Goal: Find specific page/section: Find specific page/section

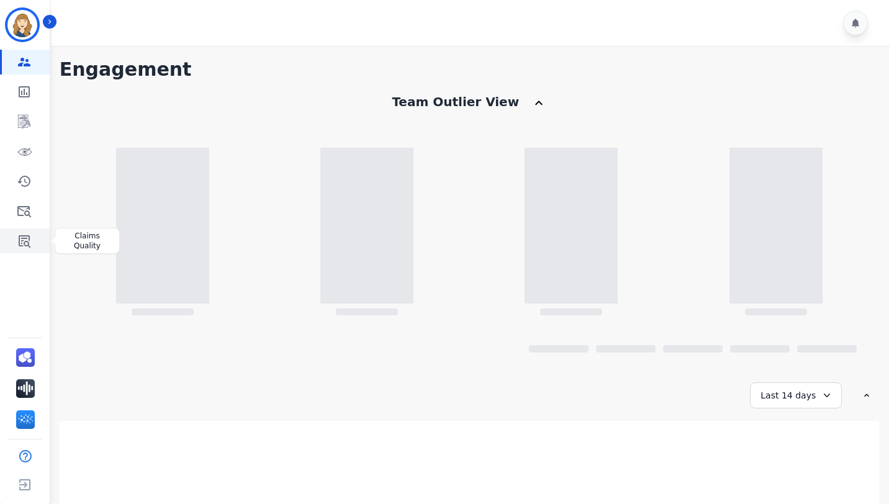
click at [26, 234] on icon "Sidebar" at bounding box center [24, 240] width 15 height 15
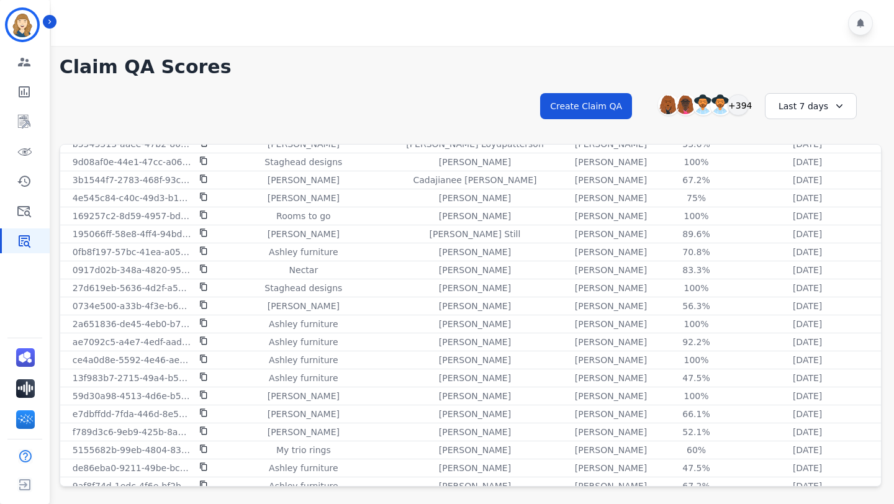
scroll to position [776, 0]
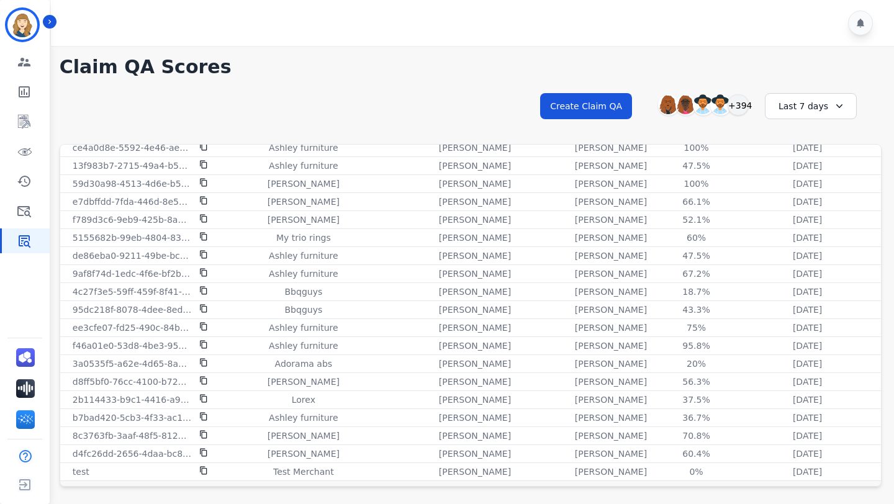
click at [812, 97] on div "Last 7 days" at bounding box center [811, 106] width 92 height 26
click at [806, 239] on li "Last 12 months" at bounding box center [818, 247] width 62 height 25
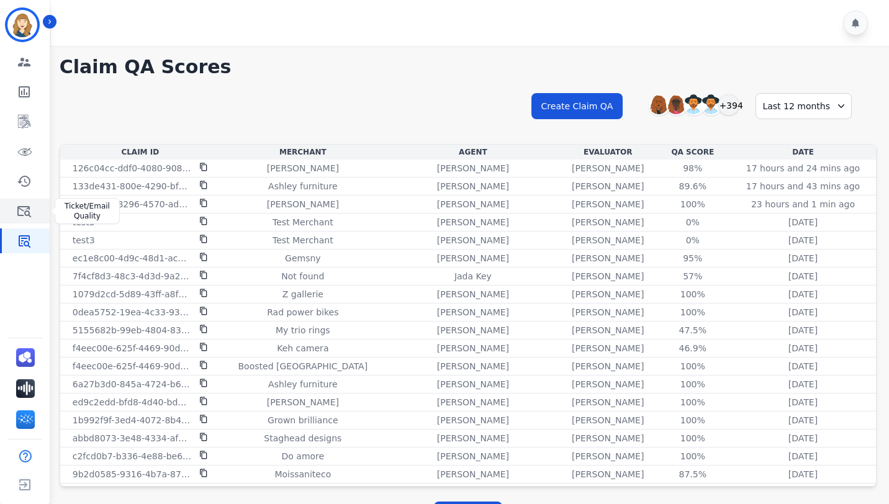
click at [19, 201] on link "Sidebar" at bounding box center [26, 211] width 48 height 25
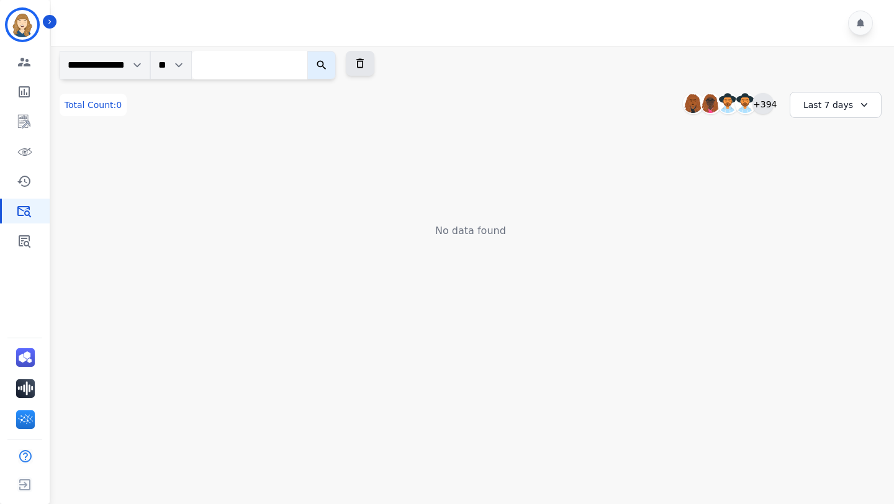
click at [767, 108] on div "+394" at bounding box center [762, 103] width 21 height 21
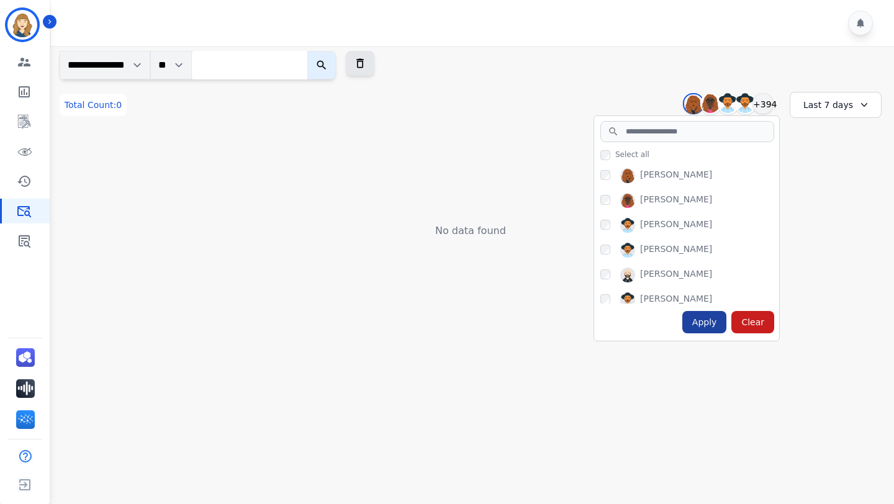
click at [704, 323] on div "Apply" at bounding box center [704, 322] width 45 height 22
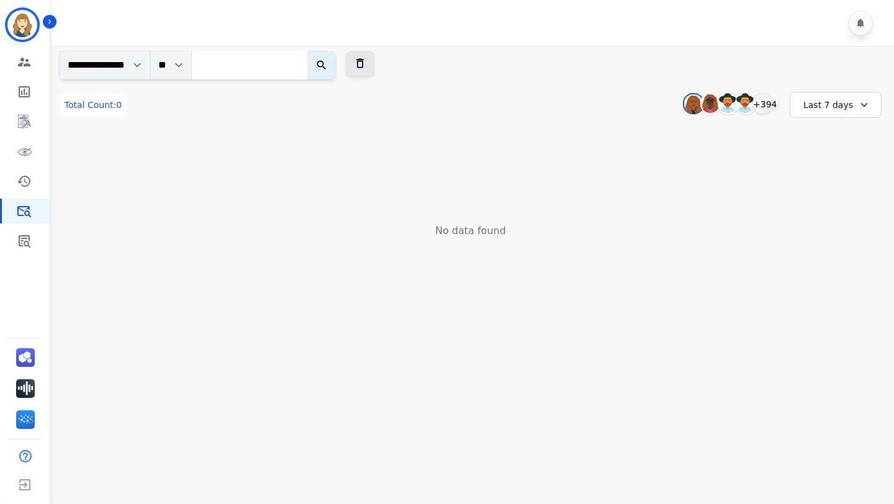
click at [251, 68] on input "search" at bounding box center [249, 65] width 115 height 29
click at [140, 55] on select "**********" at bounding box center [105, 65] width 91 height 29
click at [238, 66] on input "search" at bounding box center [249, 65] width 115 height 29
click at [26, 241] on icon "Sidebar" at bounding box center [25, 241] width 12 height 12
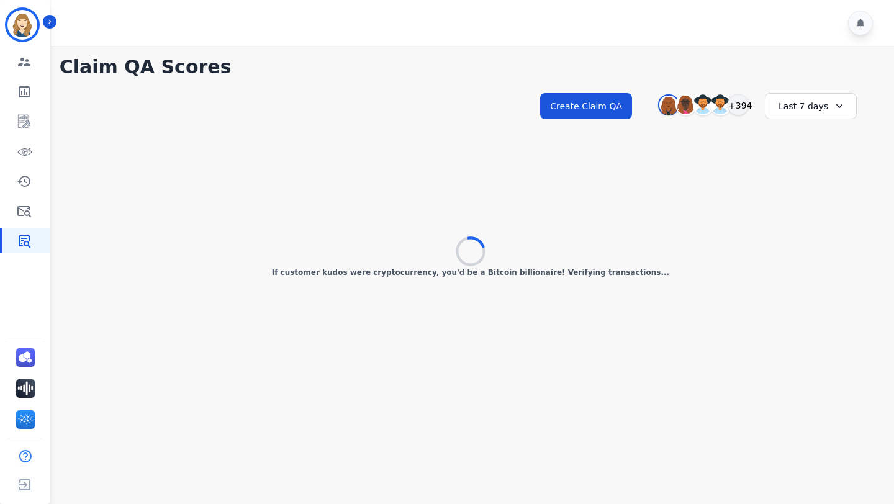
click at [805, 111] on div "Last 7 days" at bounding box center [811, 106] width 92 height 26
click at [807, 225] on li "Last 90 days" at bounding box center [818, 226] width 62 height 12
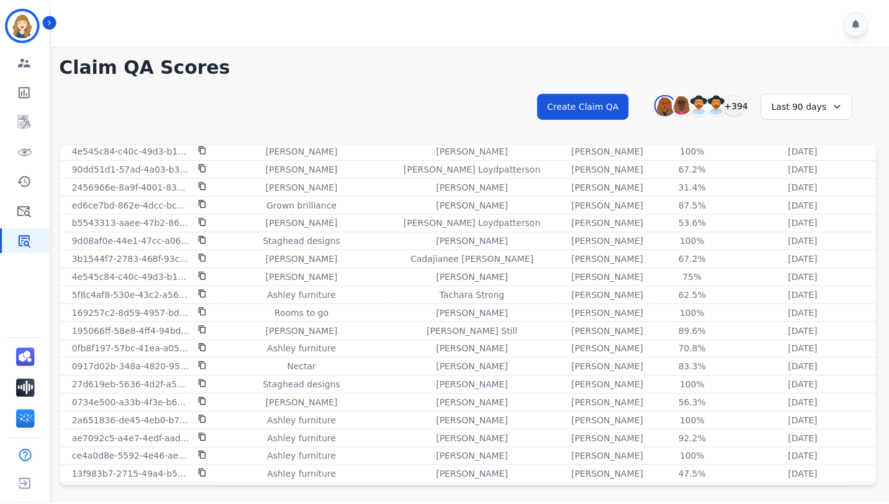
scroll to position [1010, 0]
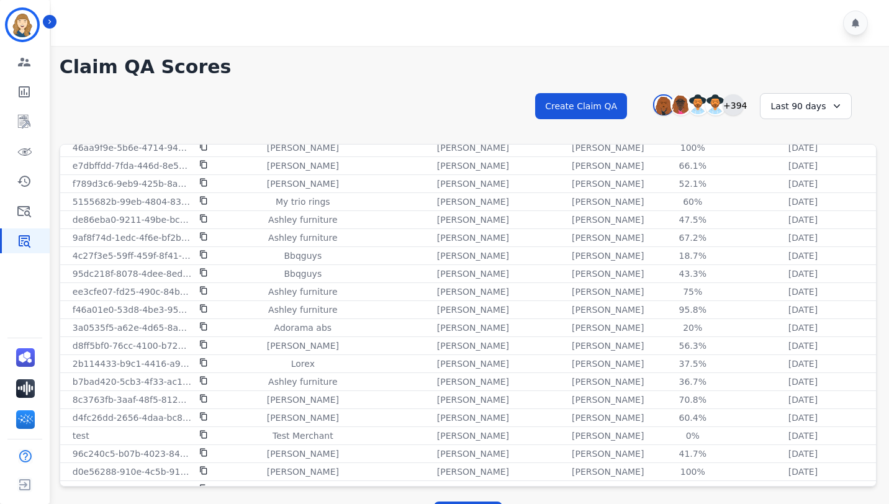
click at [732, 104] on div "+394" at bounding box center [732, 104] width 21 height 21
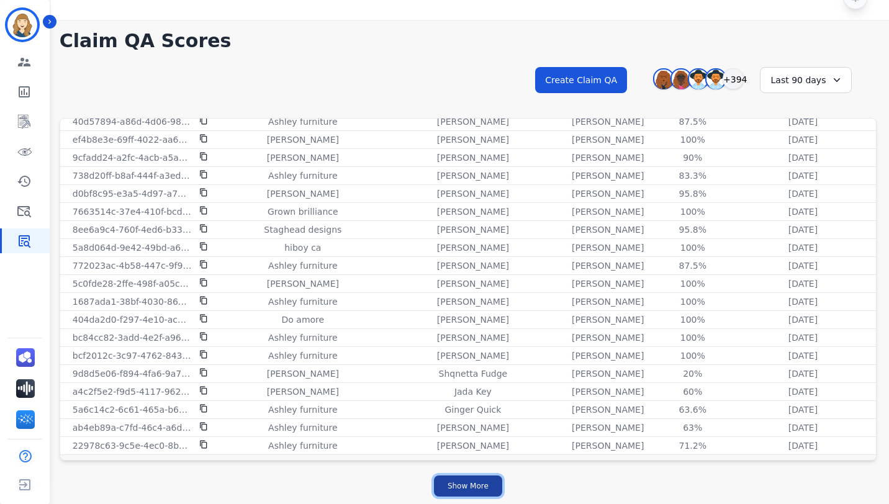
click at [489, 486] on button "Show More" at bounding box center [468, 485] width 68 height 21
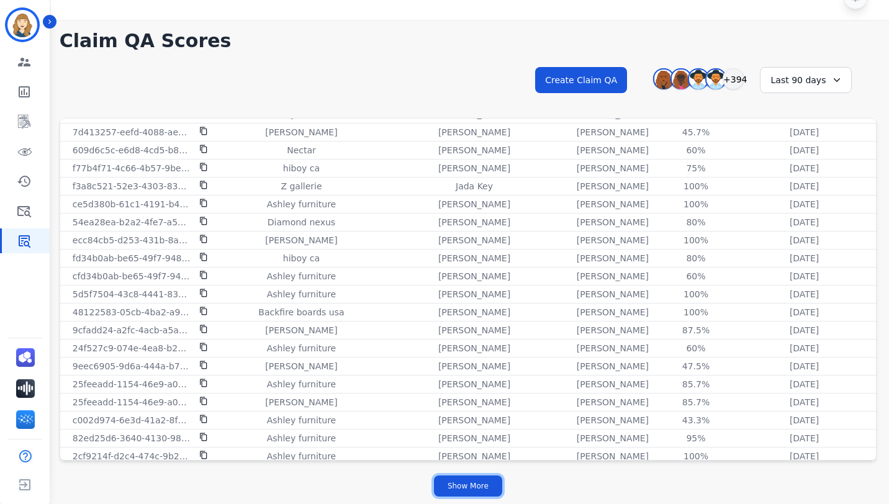
scroll to position [3278, 0]
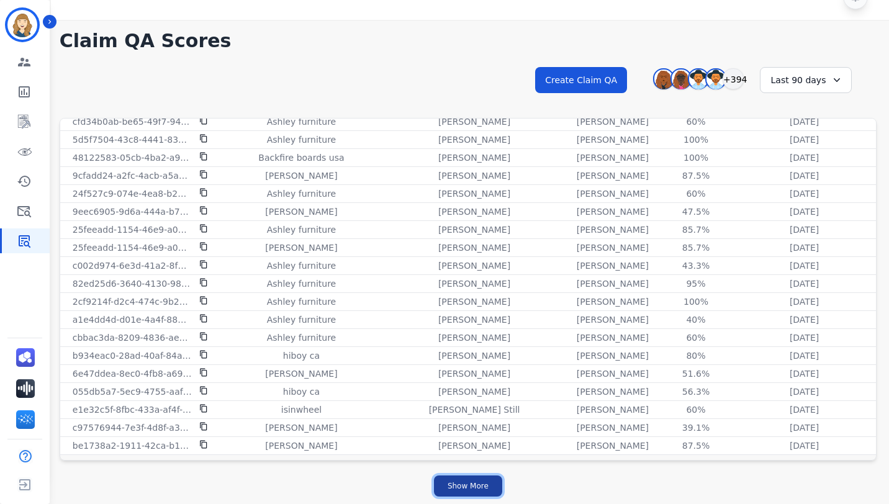
click at [454, 488] on button "Show More" at bounding box center [468, 485] width 68 height 21
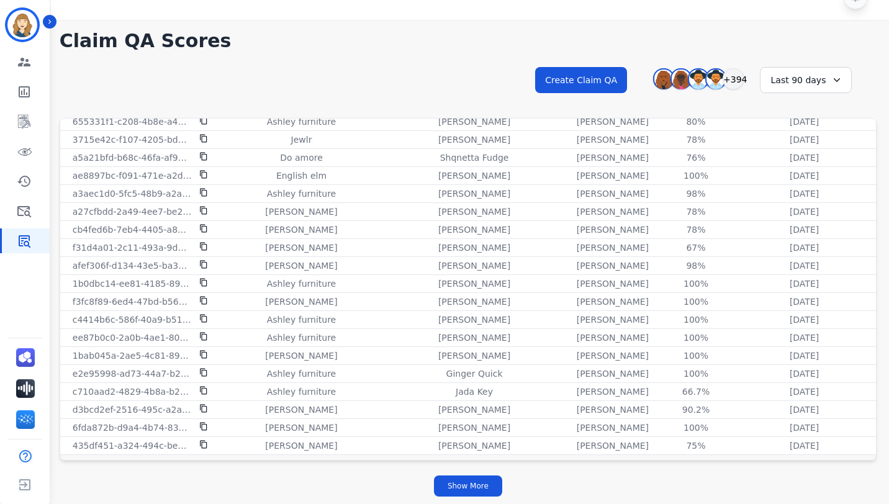
click at [455, 497] on div "Show More" at bounding box center [468, 486] width 817 height 36
click at [455, 487] on button "Show More" at bounding box center [468, 485] width 68 height 21
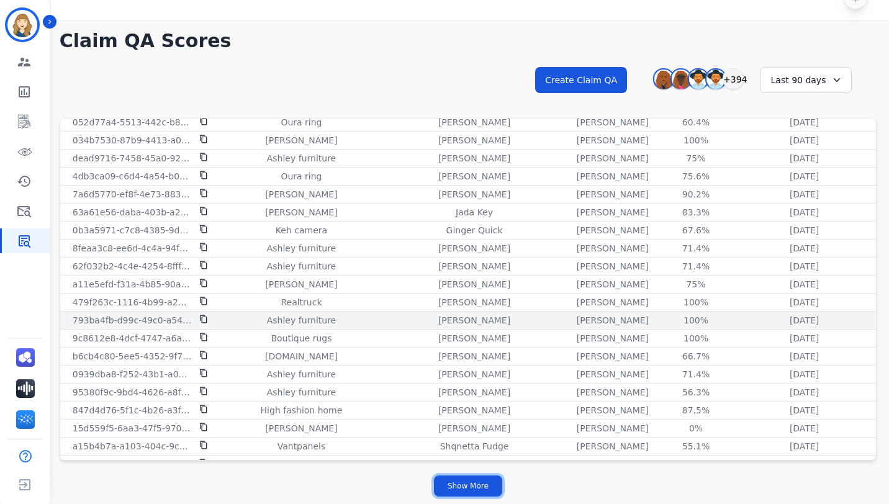
scroll to position [6815, 0]
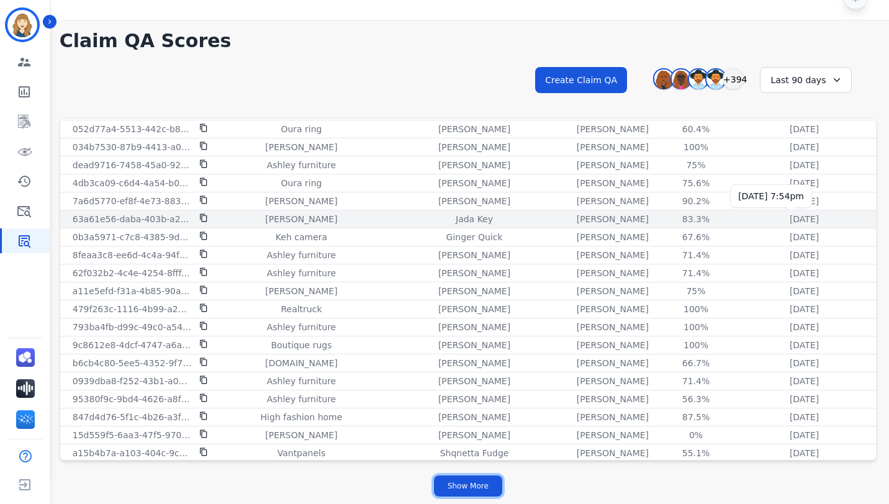
click at [434, 475] on button "Show More" at bounding box center [468, 485] width 68 height 21
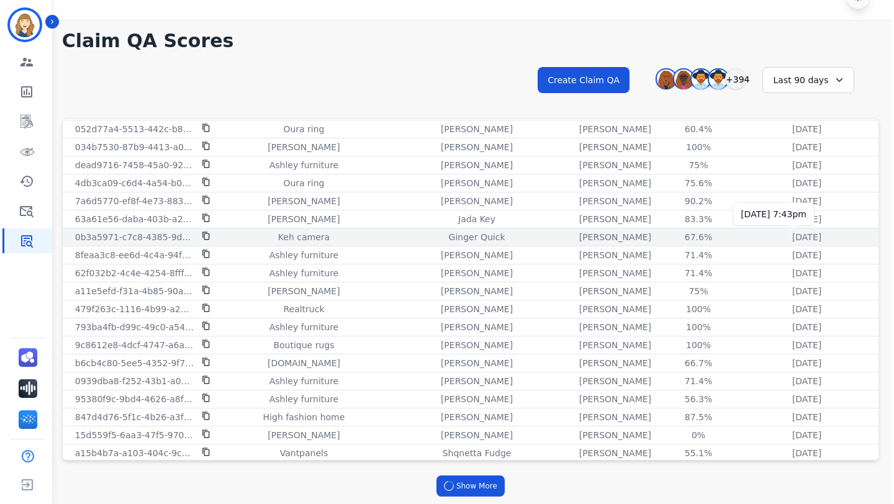
scroll to position [0, 0]
